Goal: Share content

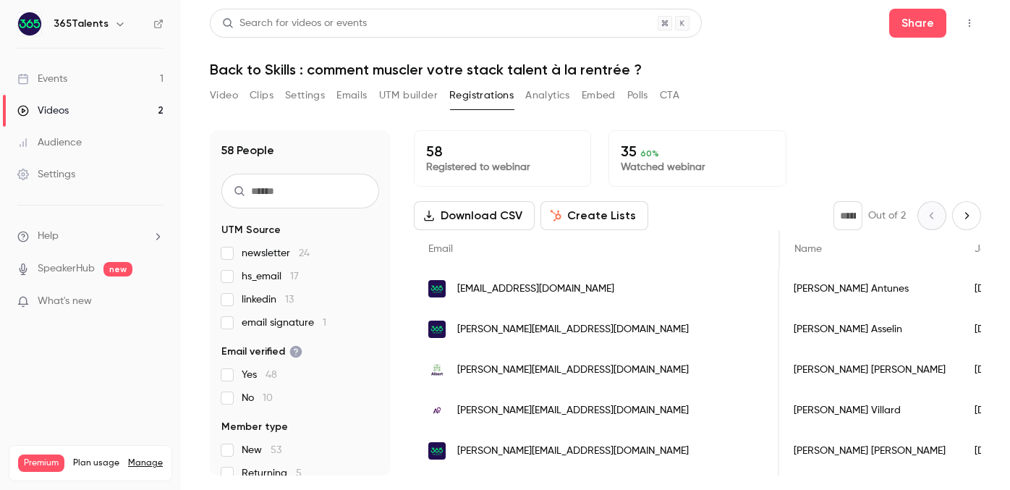
scroll to position [0, 254]
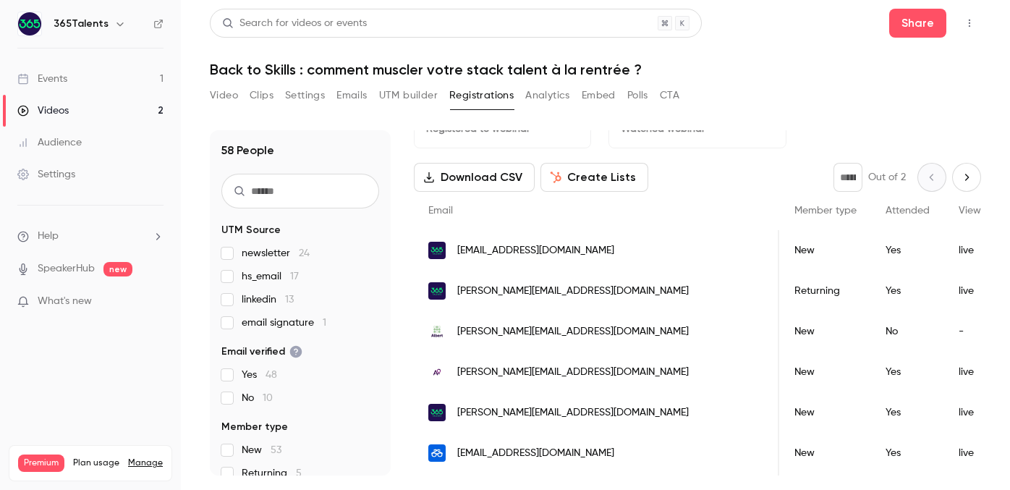
click at [98, 83] on link "Events 1" at bounding box center [90, 79] width 181 height 32
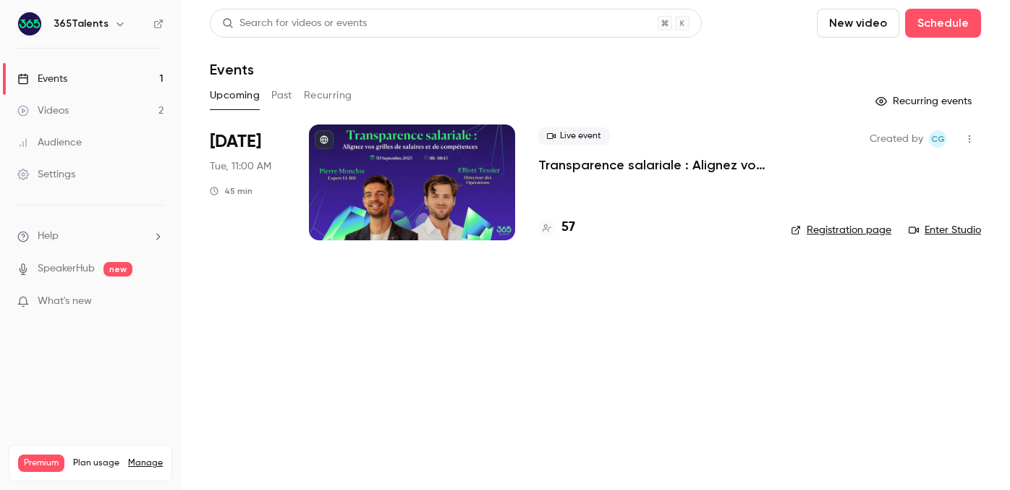
click at [287, 101] on button "Past" at bounding box center [281, 95] width 21 height 23
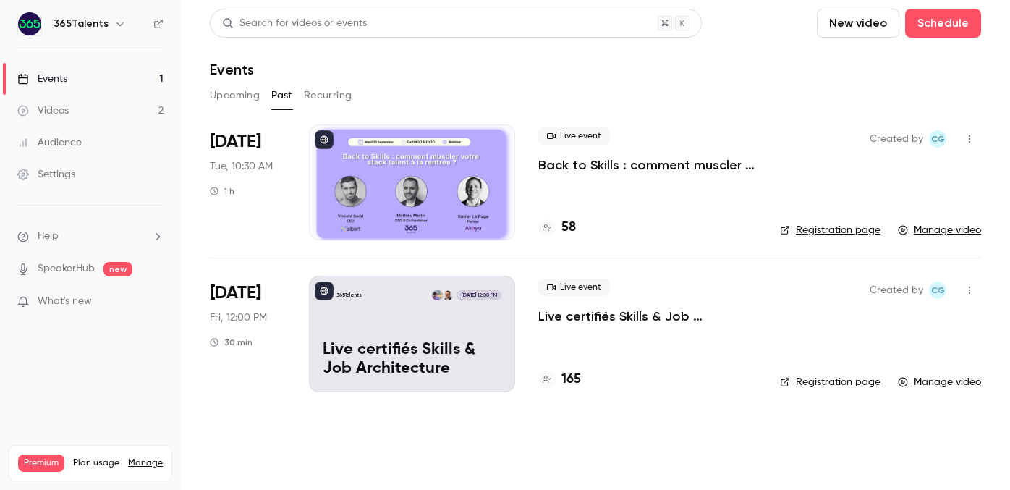
click at [472, 172] on div at bounding box center [412, 182] width 206 height 116
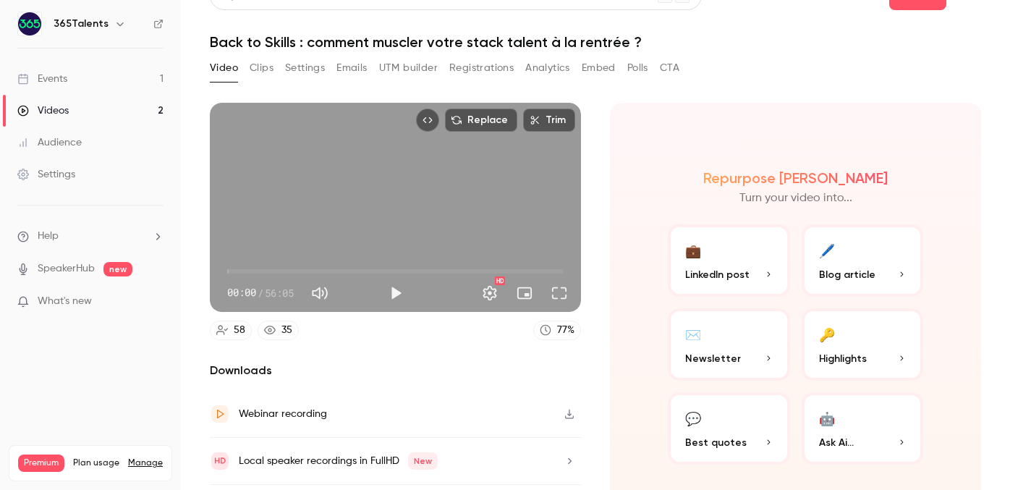
scroll to position [68, 0]
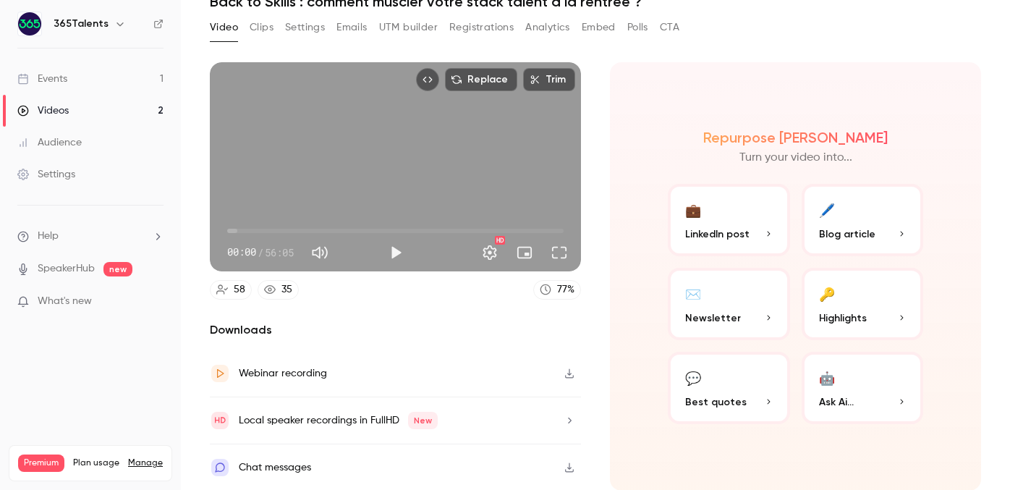
click at [728, 229] on span "LinkedIn post" at bounding box center [717, 233] width 64 height 15
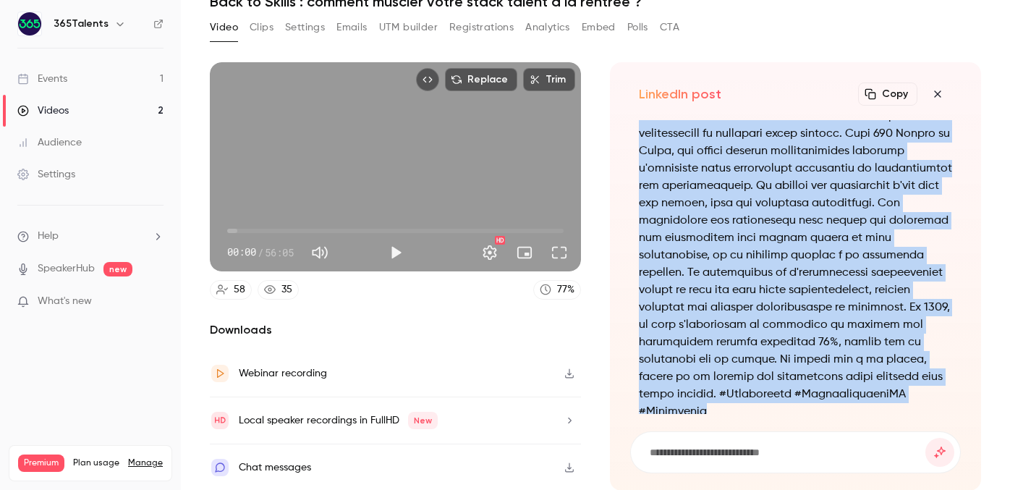
scroll to position [-54, 0]
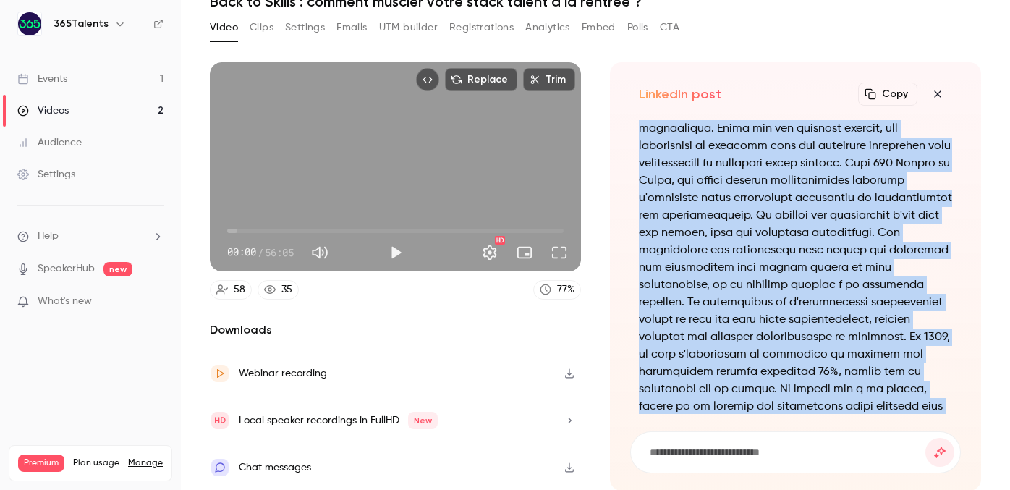
drag, startPoint x: 889, startPoint y: 389, endPoint x: 627, endPoint y: 116, distance: 378.7
click at [627, 116] on div "LinkedIn post Copy Turn your video into..." at bounding box center [795, 276] width 371 height 428
copy p "Lo ipsumdo sit am, co adip elit, se doeiu temporinc utl etd magnaaliqua. Enima …"
click at [930, 97] on icon "button" at bounding box center [937, 94] width 17 height 12
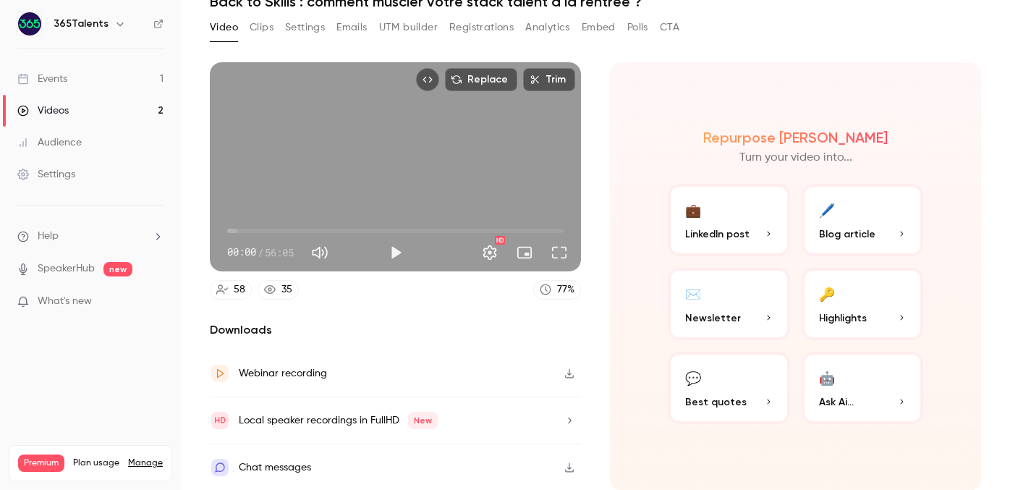
click at [746, 305] on button "✉️ Newsletter" at bounding box center [729, 304] width 122 height 72
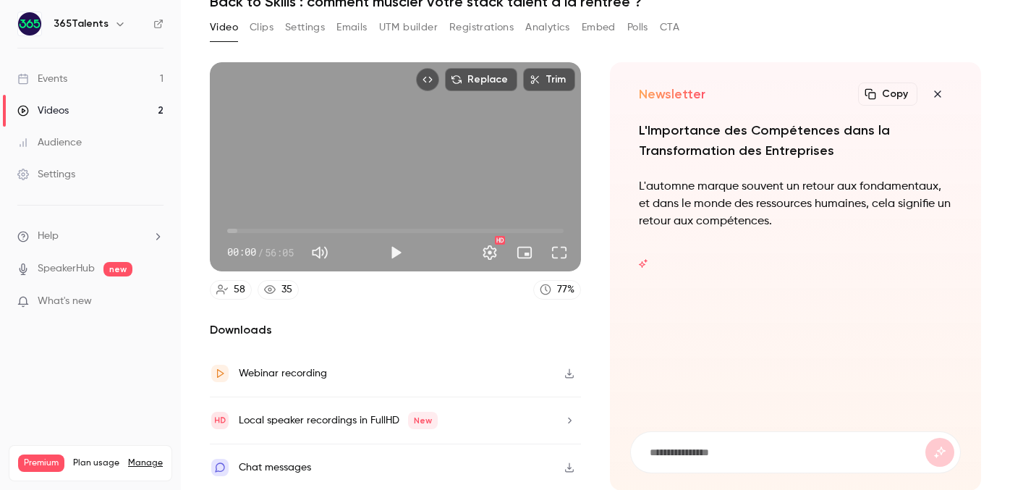
scroll to position [15, 0]
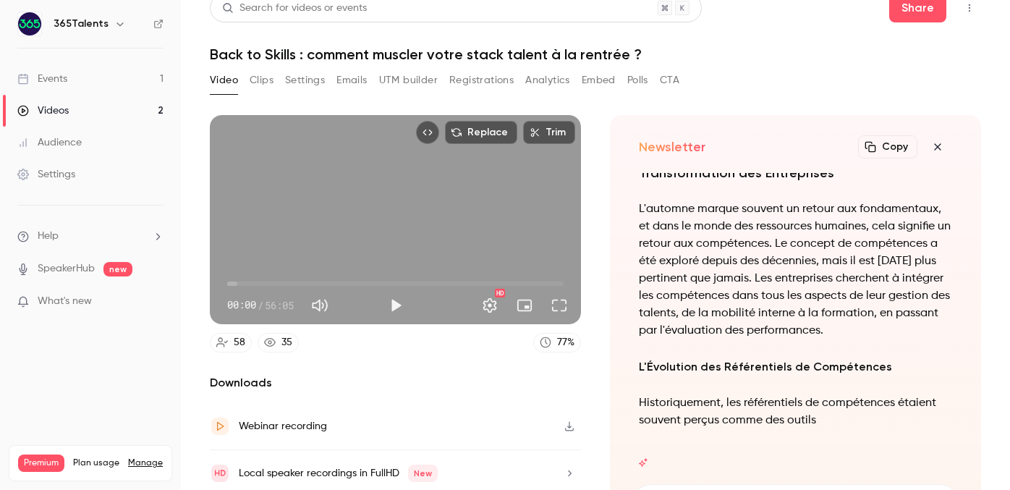
click at [498, 82] on button "Registrations" at bounding box center [481, 80] width 64 height 23
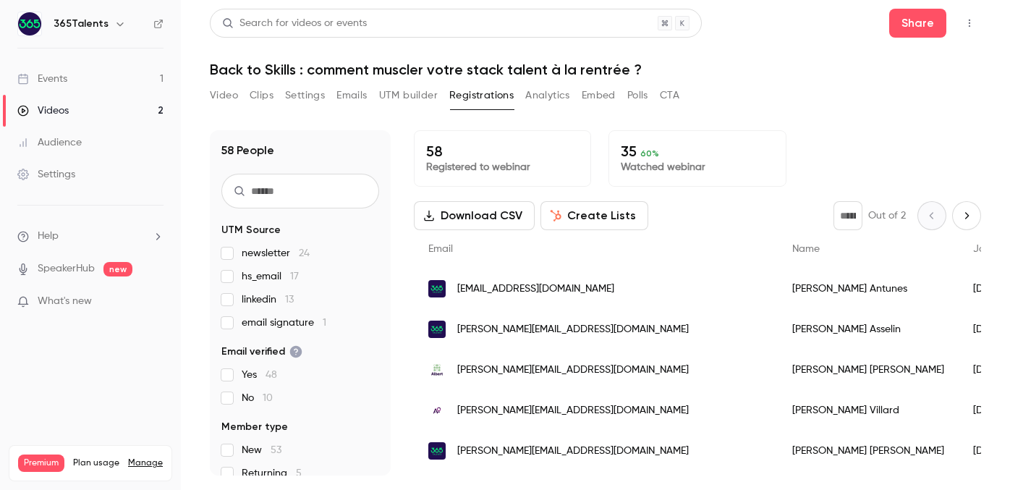
click at [228, 97] on button "Video" at bounding box center [224, 95] width 28 height 23
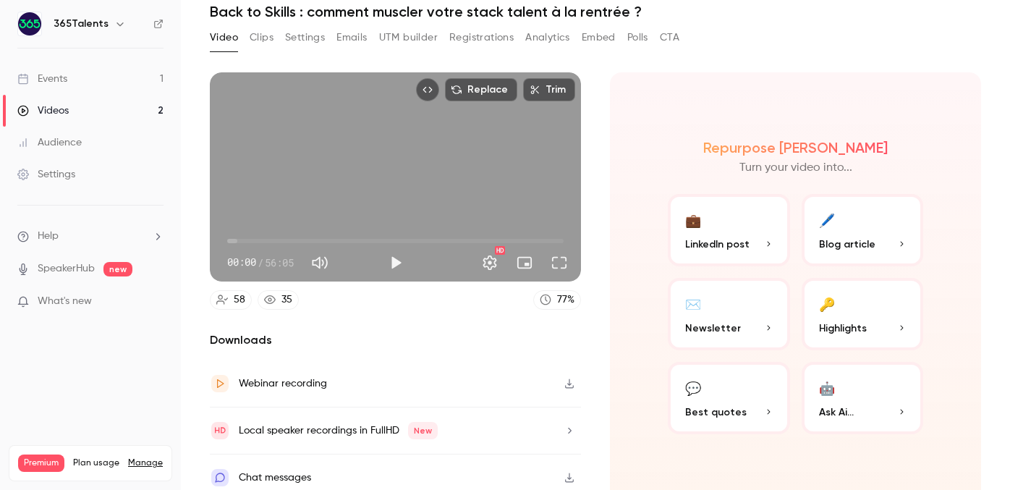
scroll to position [68, 0]
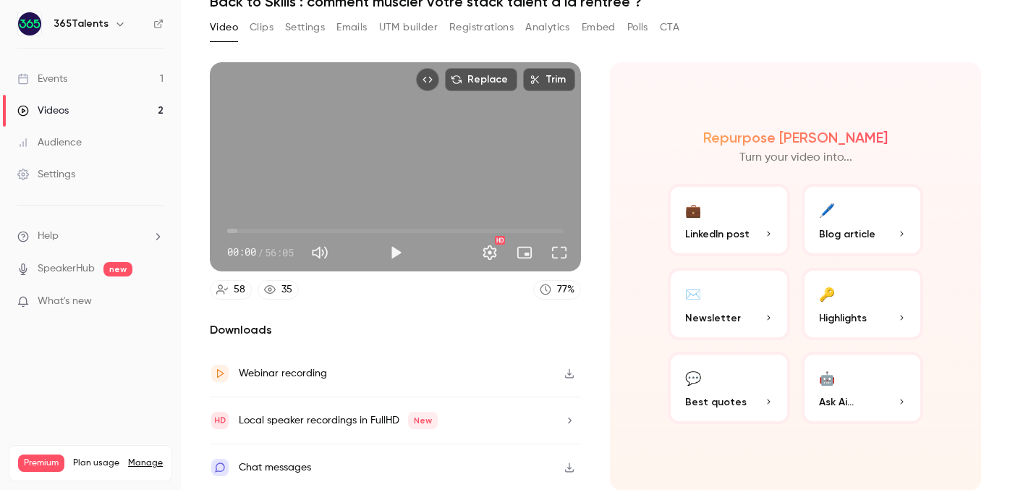
click at [573, 370] on icon "button" at bounding box center [570, 373] width 12 height 10
